Goal: Task Accomplishment & Management: Manage account settings

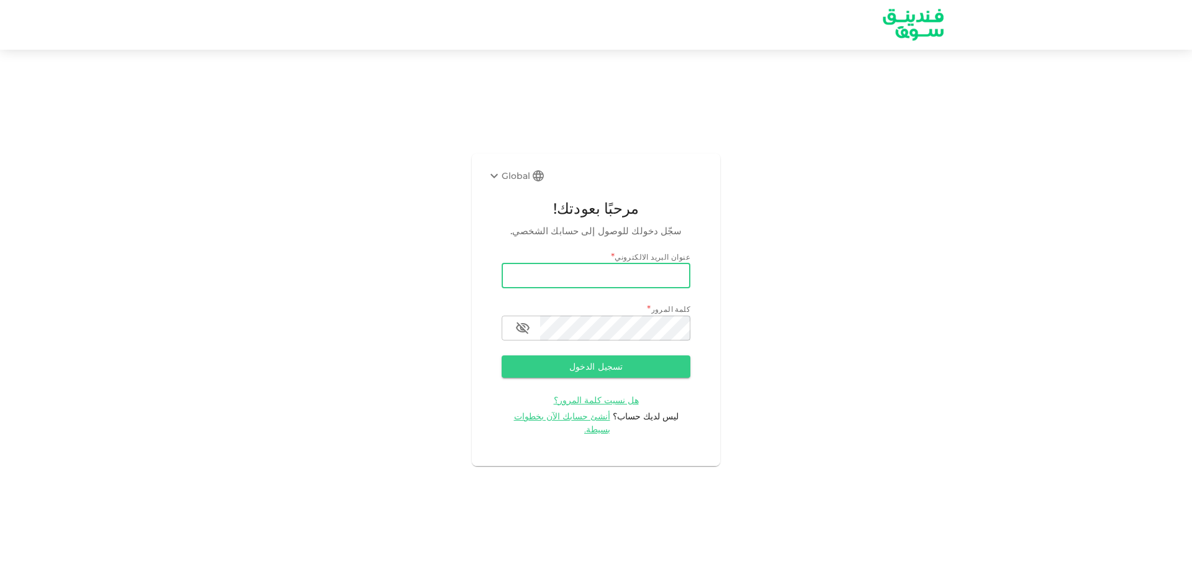
click at [556, 276] on input "email" at bounding box center [596, 275] width 189 height 25
type input "[EMAIL_ADDRESS][DOMAIN_NAME]"
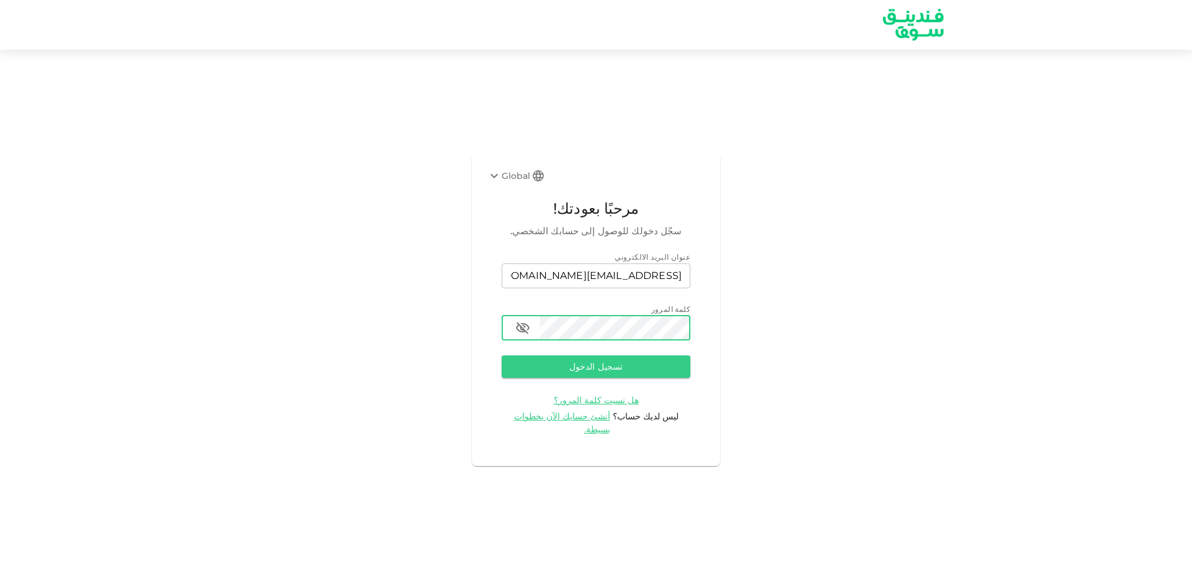
click at [502, 355] on button "تسجيل الدخول" at bounding box center [596, 366] width 189 height 22
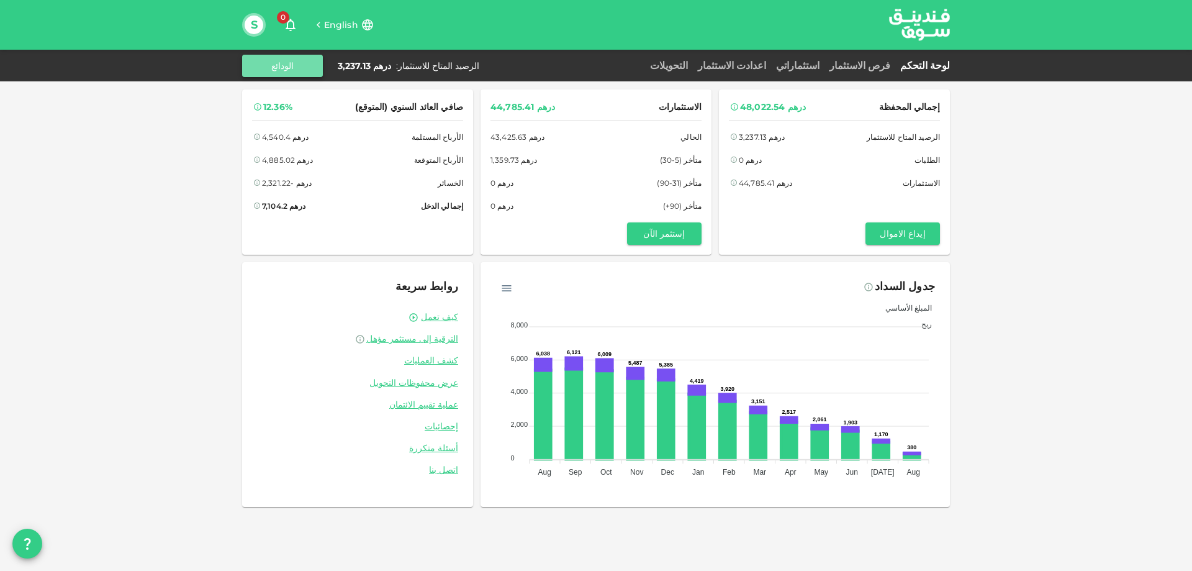
click at [287, 65] on button "الودائع" at bounding box center [282, 66] width 81 height 22
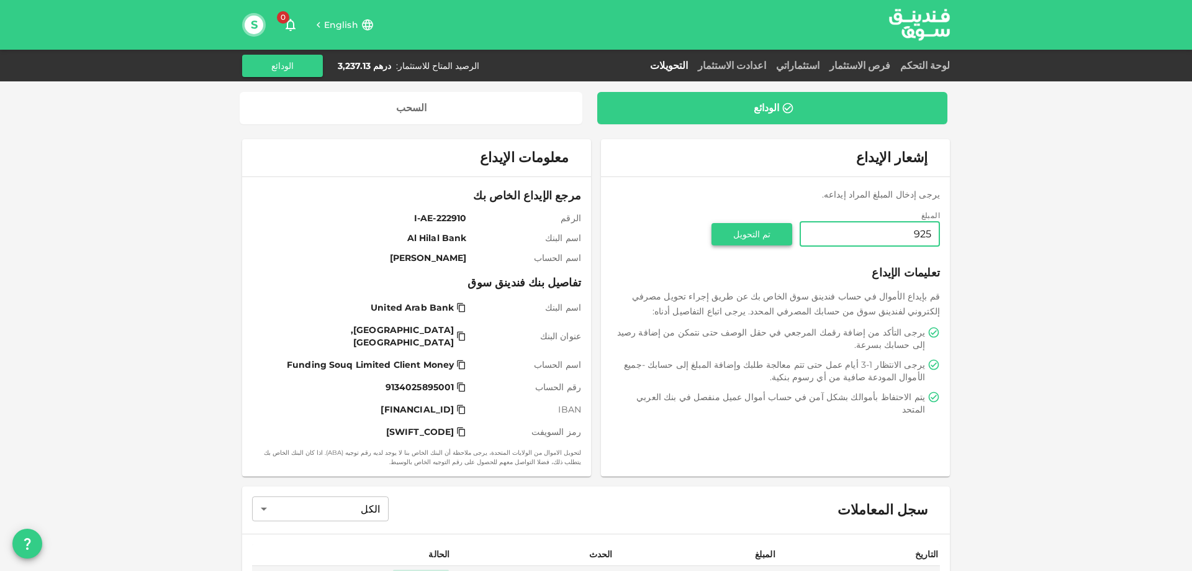
type input "925"
click at [764, 229] on button "تم التحويل" at bounding box center [752, 234] width 81 height 22
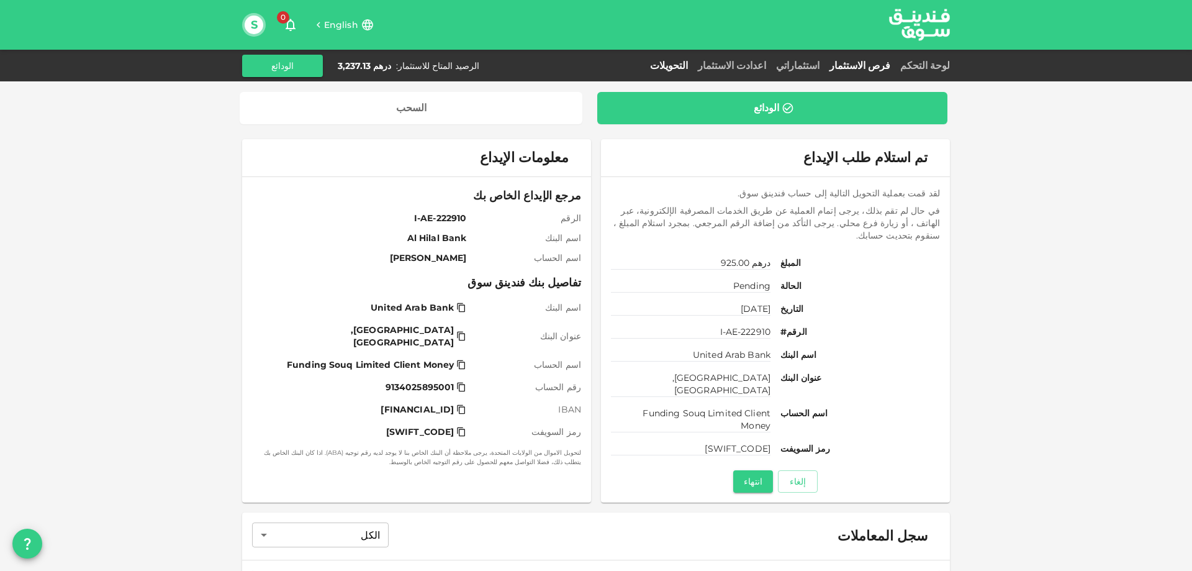
click at [892, 62] on link "فرص الاستثمار" at bounding box center [860, 66] width 71 height 12
